Goal: Information Seeking & Learning: Learn about a topic

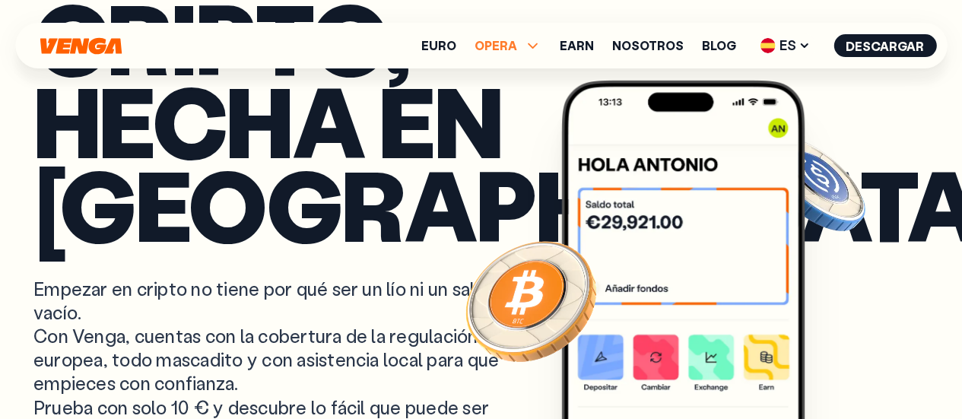
click at [507, 40] on span "OPERA" at bounding box center [496, 46] width 43 height 12
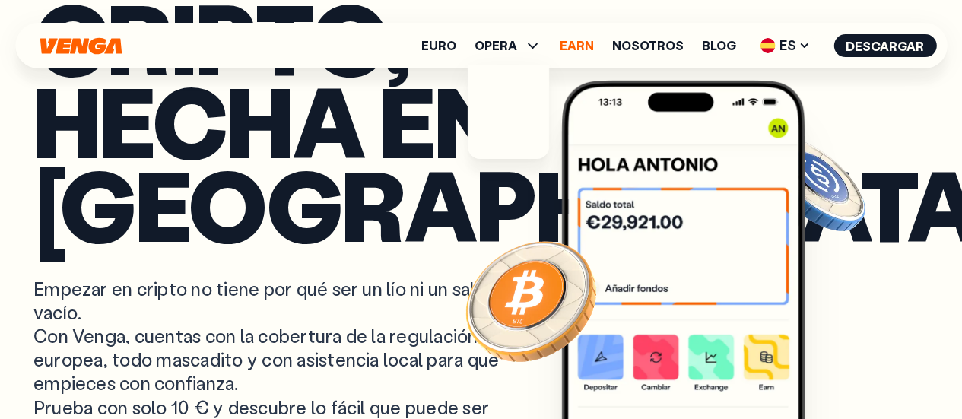
click at [586, 46] on link "Earn" at bounding box center [577, 46] width 34 height 12
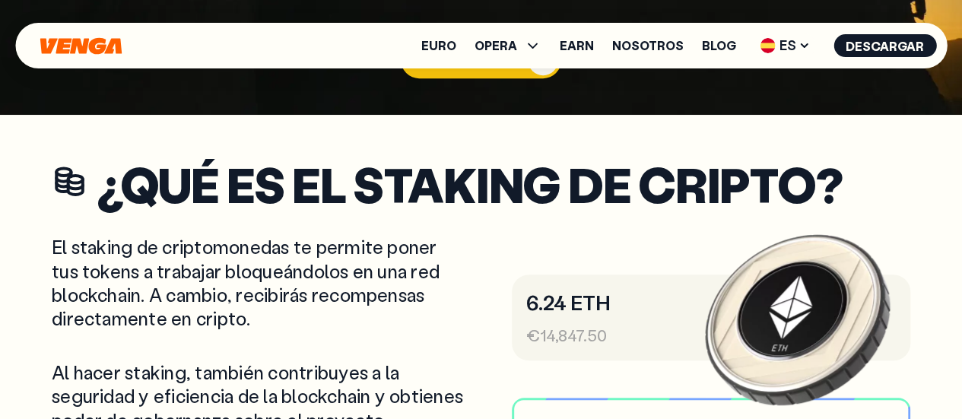
scroll to position [304, 0]
click at [657, 40] on link "Nosotros" at bounding box center [648, 46] width 72 height 12
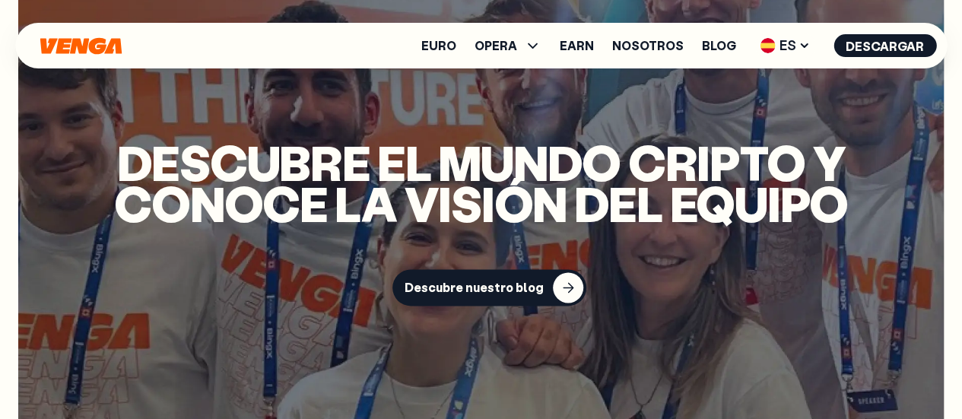
scroll to position [3798, 0]
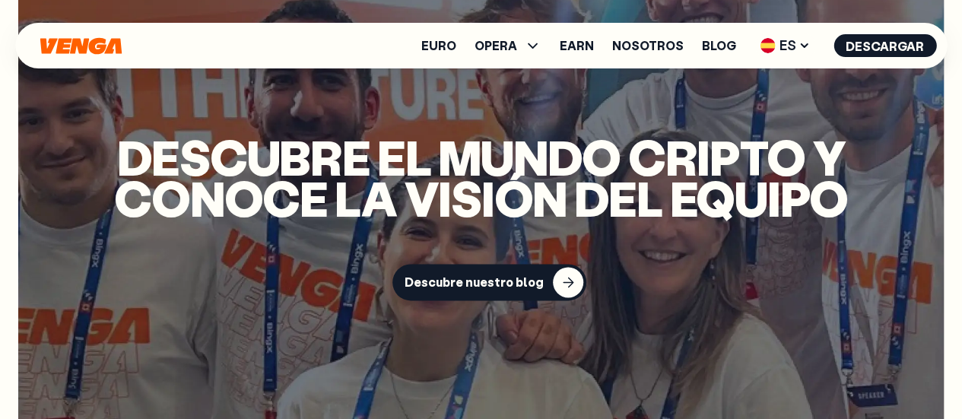
click at [505, 264] on button "Descubre nuestro blog" at bounding box center [490, 282] width 194 height 37
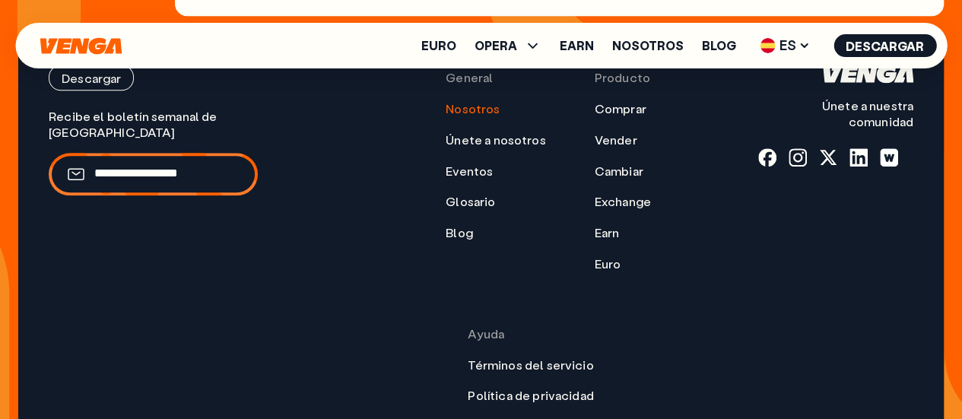
scroll to position [6562, 0]
click at [517, 46] on span "OPERA" at bounding box center [496, 46] width 43 height 12
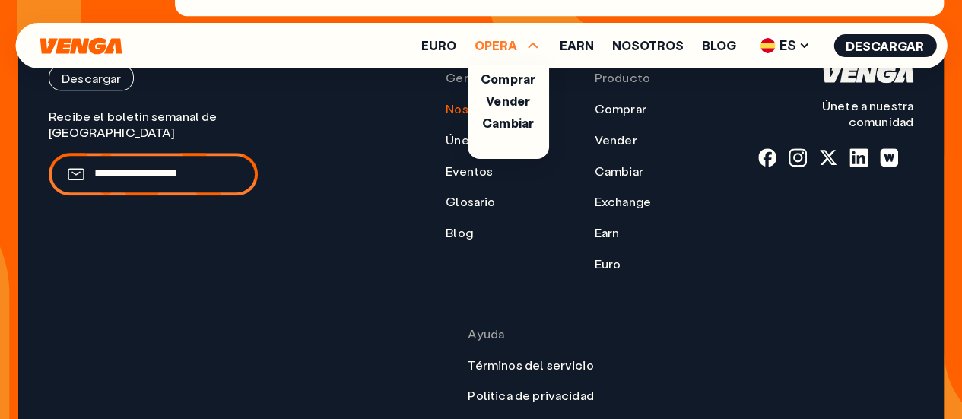
click at [517, 46] on span "OPERA" at bounding box center [496, 46] width 43 height 12
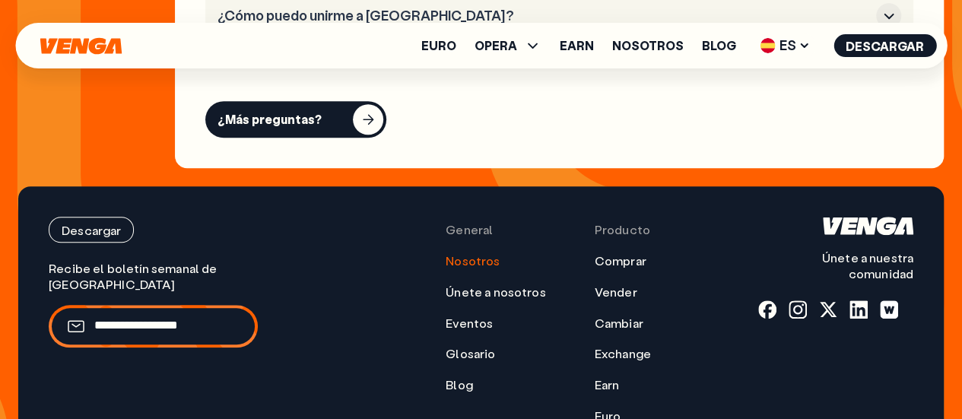
scroll to position [6410, 0]
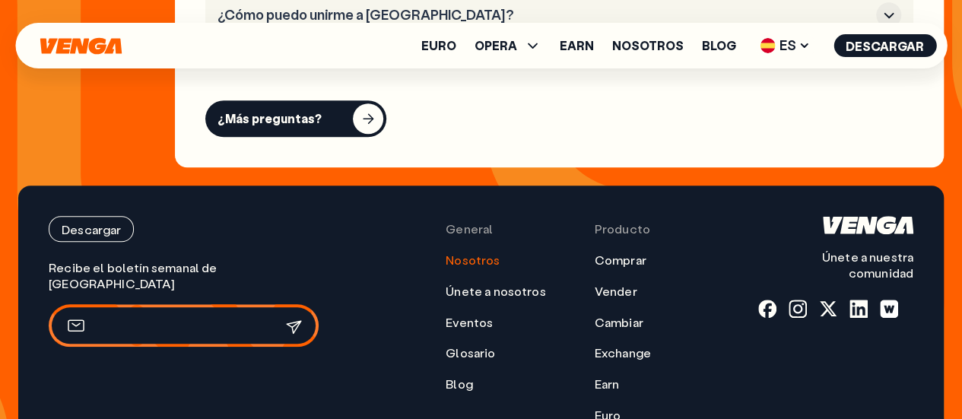
click at [187, 317] on input "email" at bounding box center [174, 325] width 161 height 16
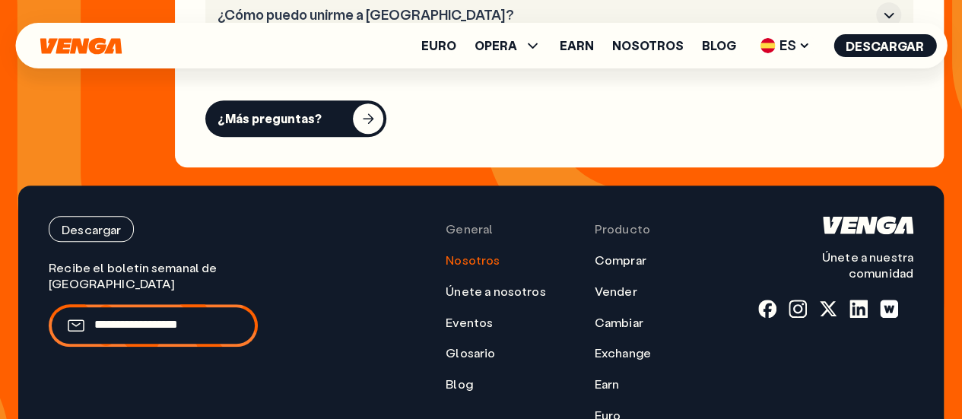
click at [446, 345] on link "Glosario" at bounding box center [470, 353] width 49 height 16
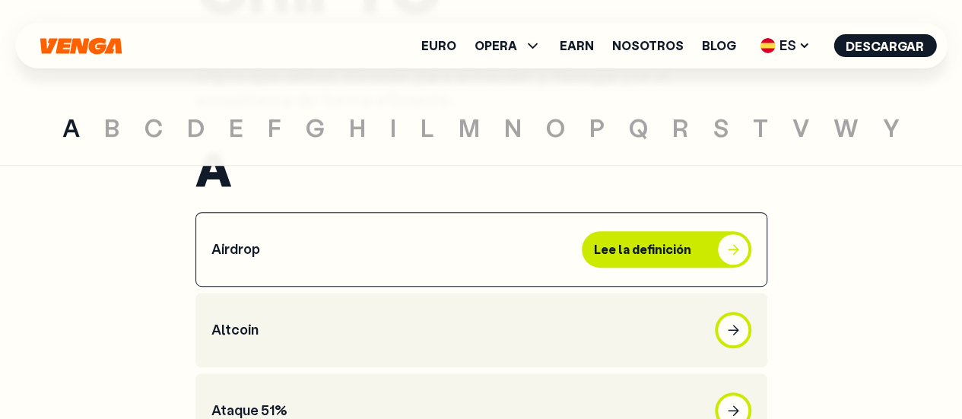
scroll to position [304, 0]
click at [301, 232] on article "Airdrop Lee la definición" at bounding box center [481, 250] width 572 height 75
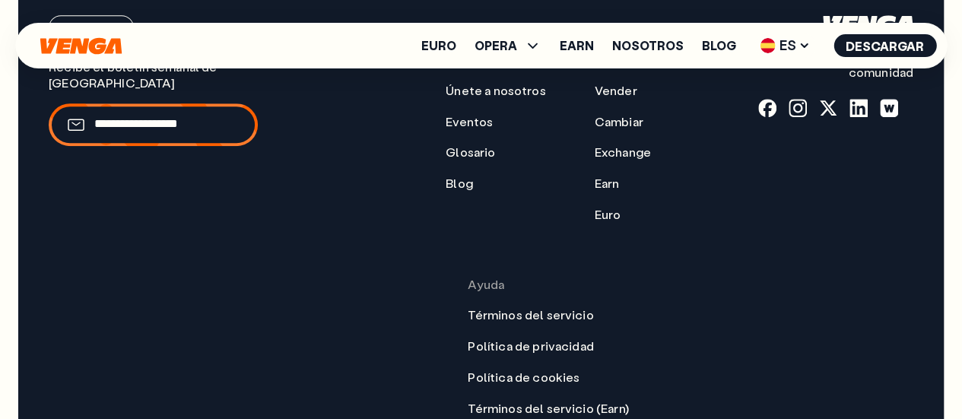
scroll to position [573, 0]
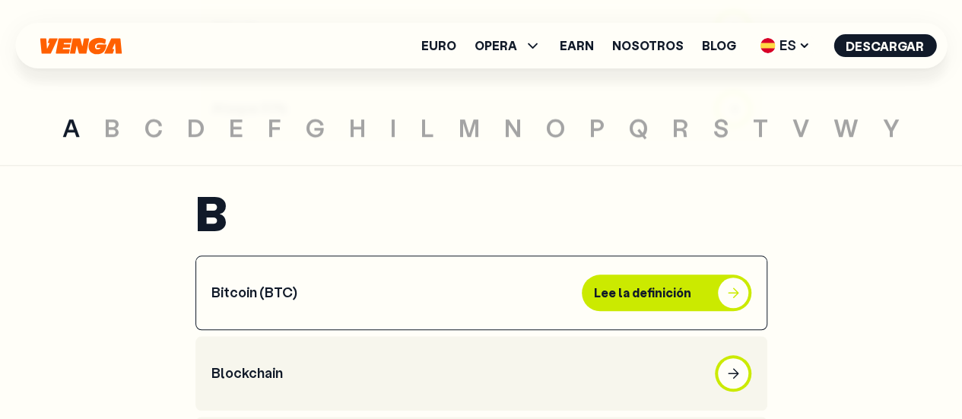
scroll to position [609, 0]
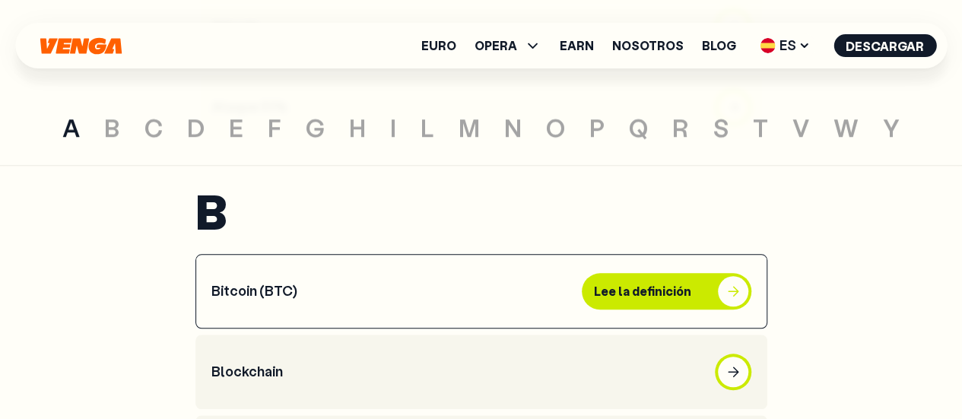
click at [353, 297] on article "Bitcoin (BTC) Lee la definición" at bounding box center [481, 291] width 572 height 75
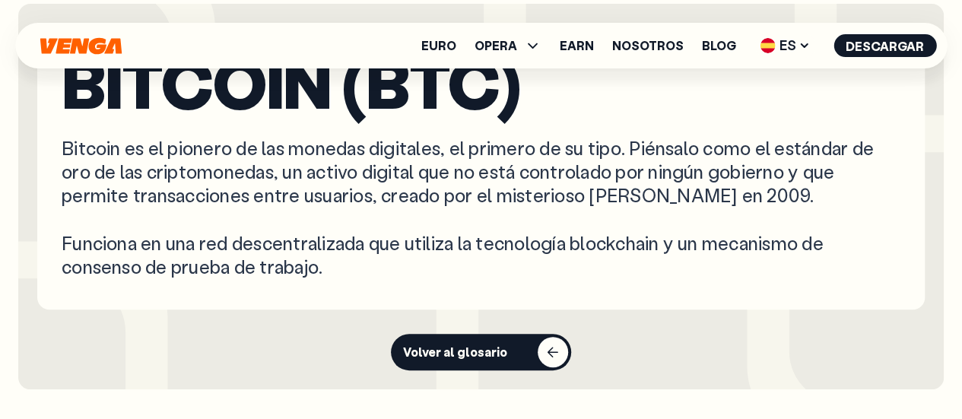
scroll to position [152, 0]
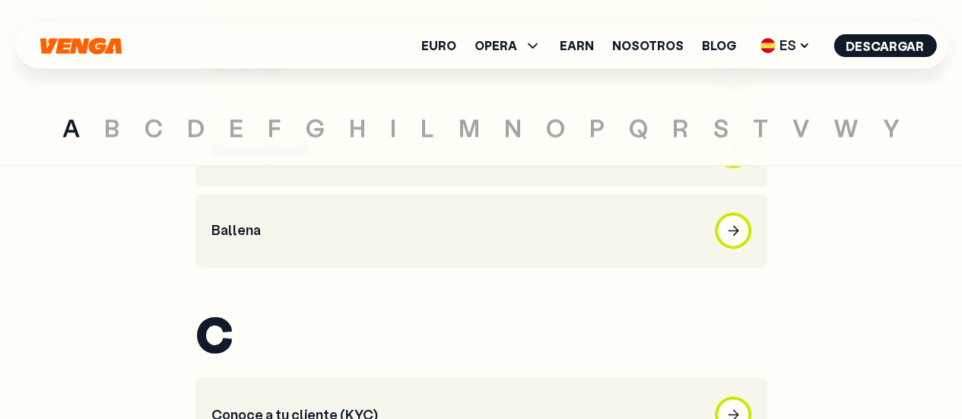
scroll to position [913, 0]
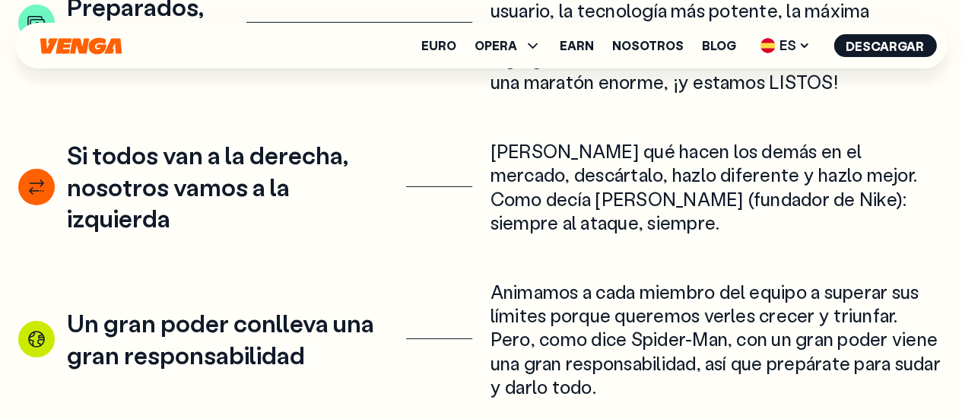
scroll to position [2434, 0]
click at [733, 46] on link "Blog" at bounding box center [719, 46] width 34 height 12
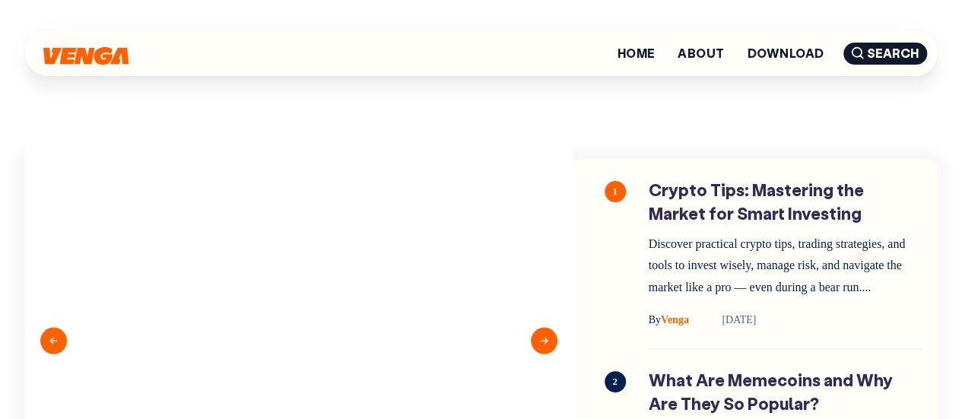
click at [479, 202] on img at bounding box center [299, 340] width 548 height 399
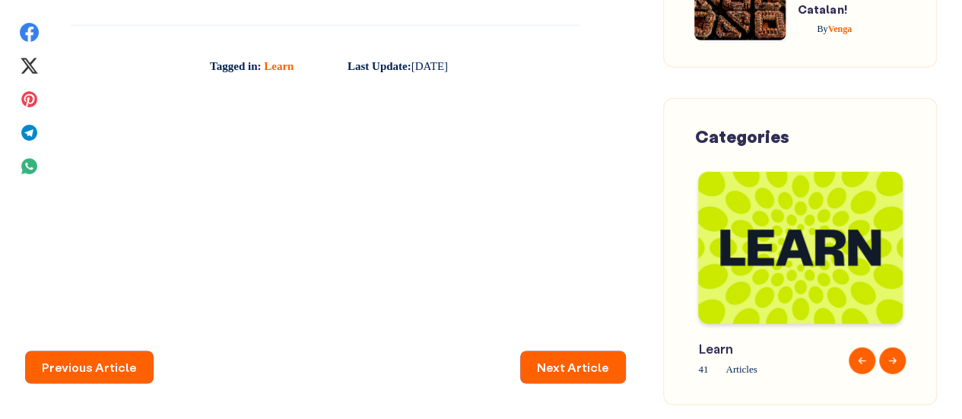
scroll to position [9889, 0]
